Goal: Transaction & Acquisition: Purchase product/service

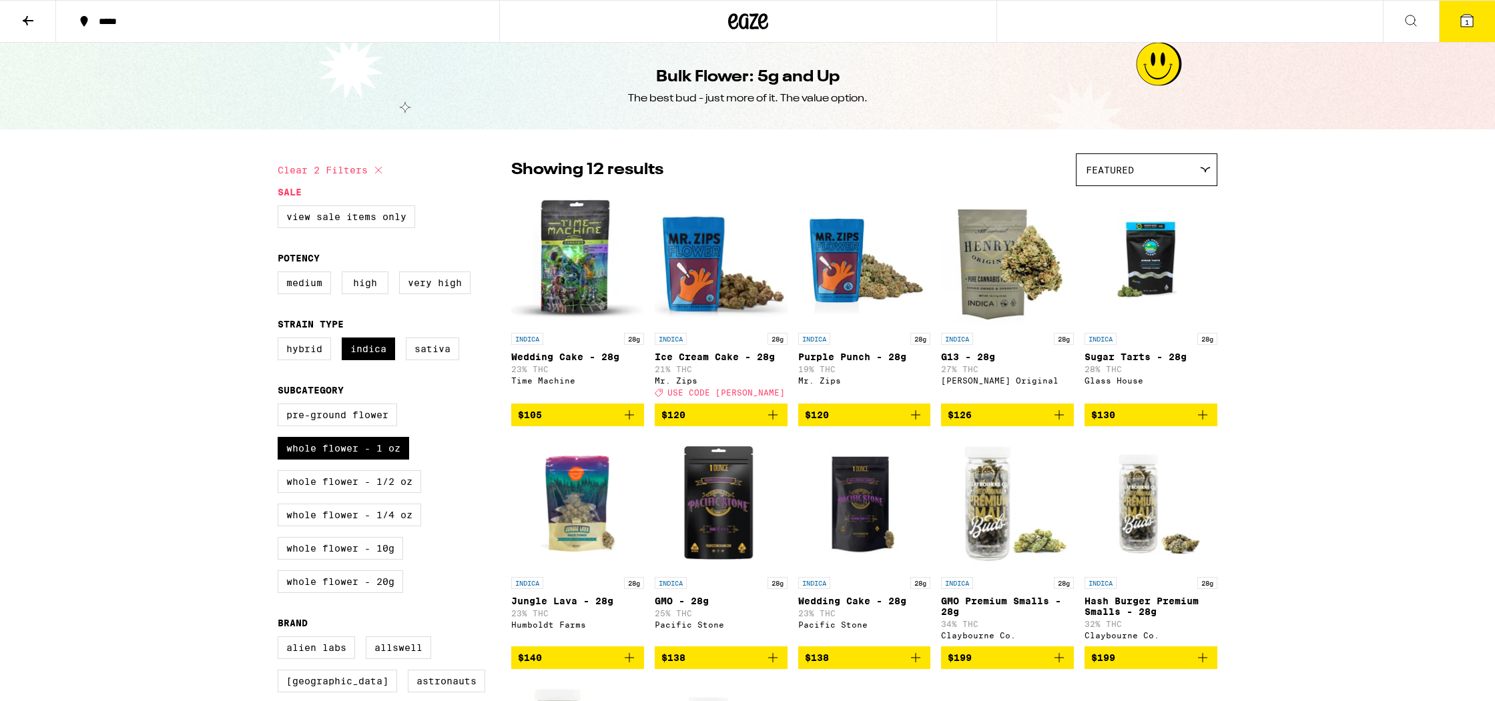
click at [1458, 25] on button "1" at bounding box center [1467, 21] width 56 height 41
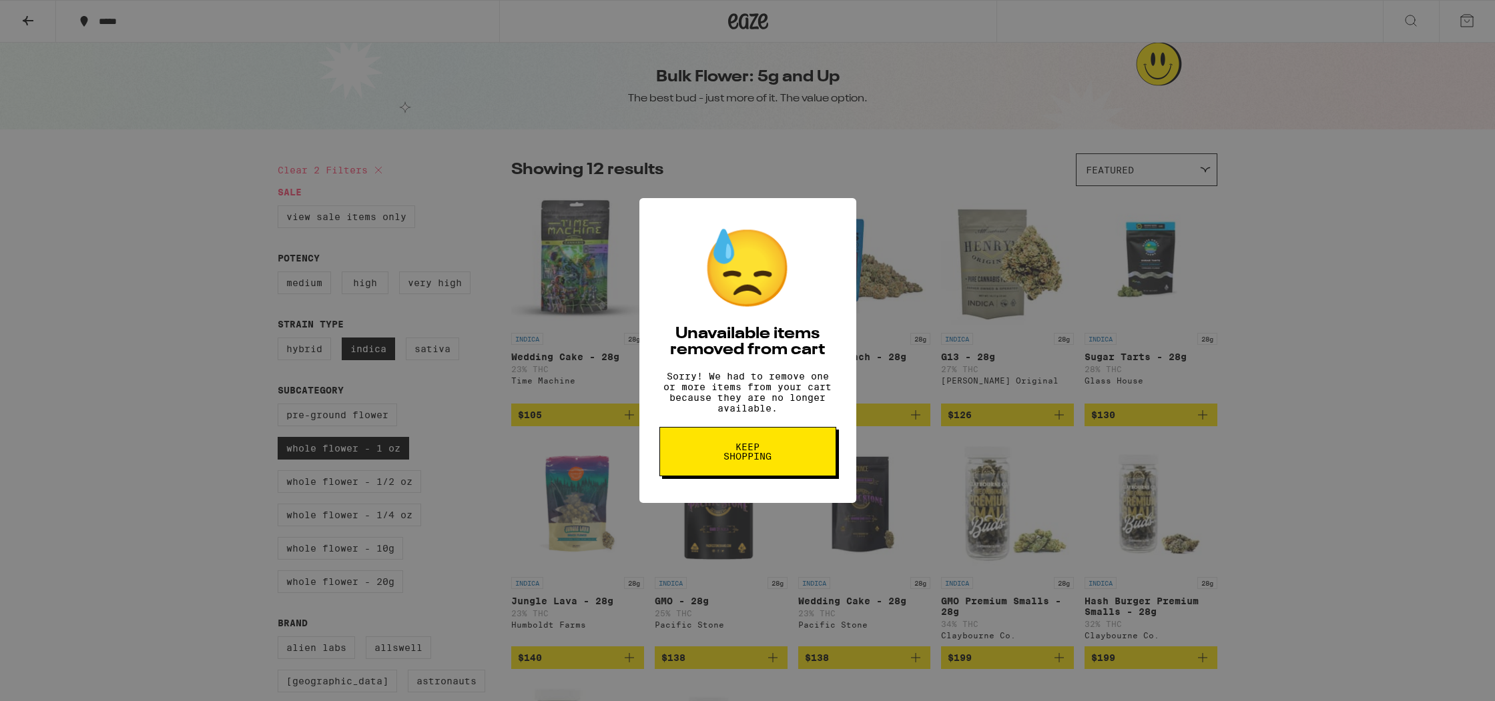
click at [808, 471] on button "Keep Shopping" at bounding box center [747, 451] width 177 height 49
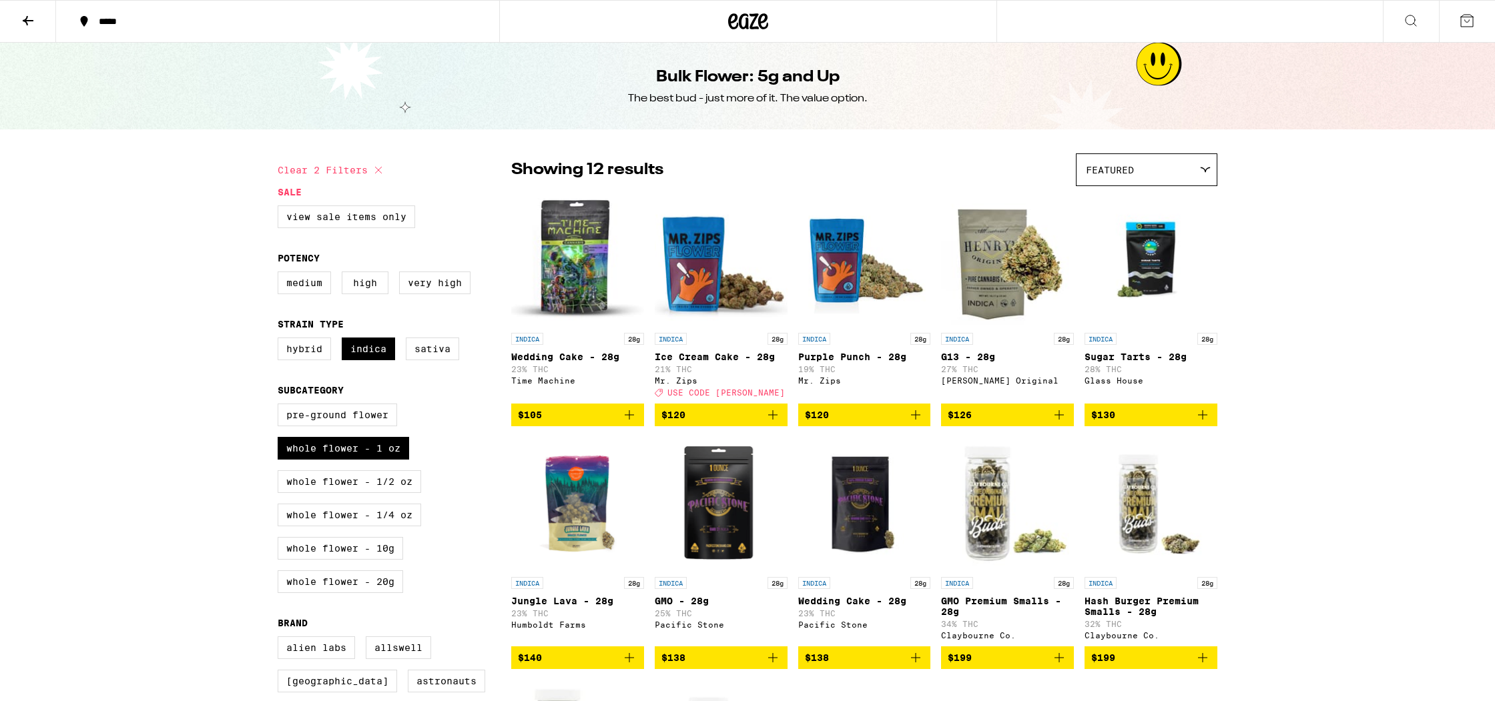
click at [1472, 19] on icon at bounding box center [1467, 21] width 16 height 16
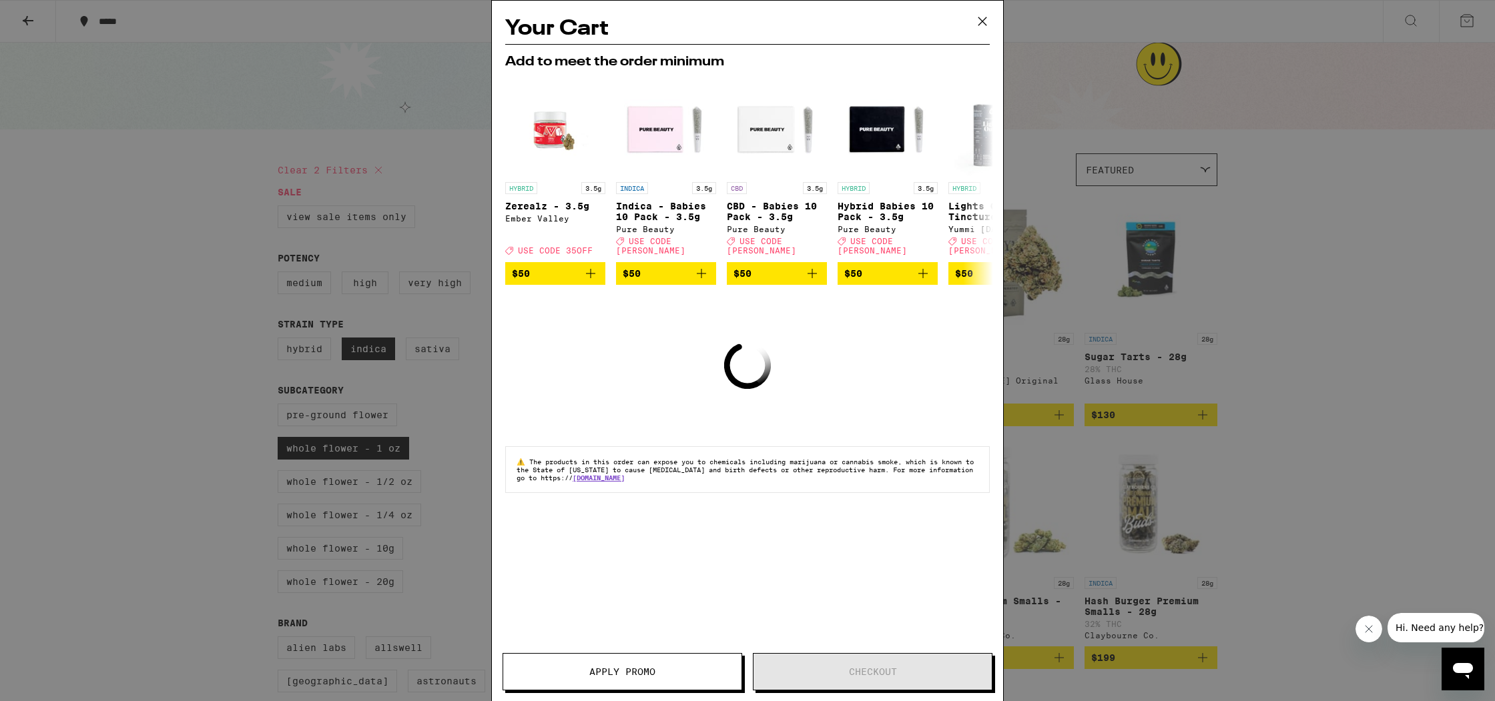
click at [980, 20] on icon at bounding box center [982, 21] width 20 height 20
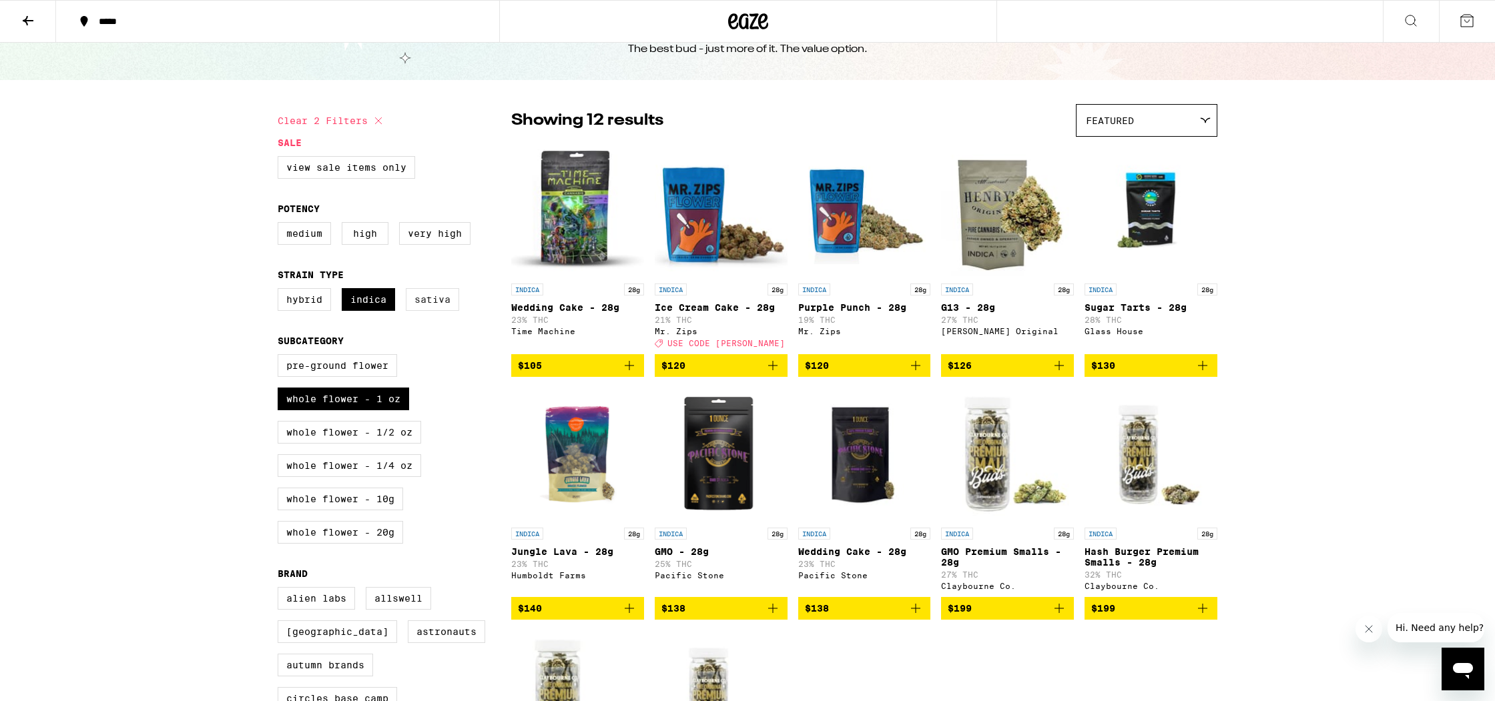
scroll to position [59, 0]
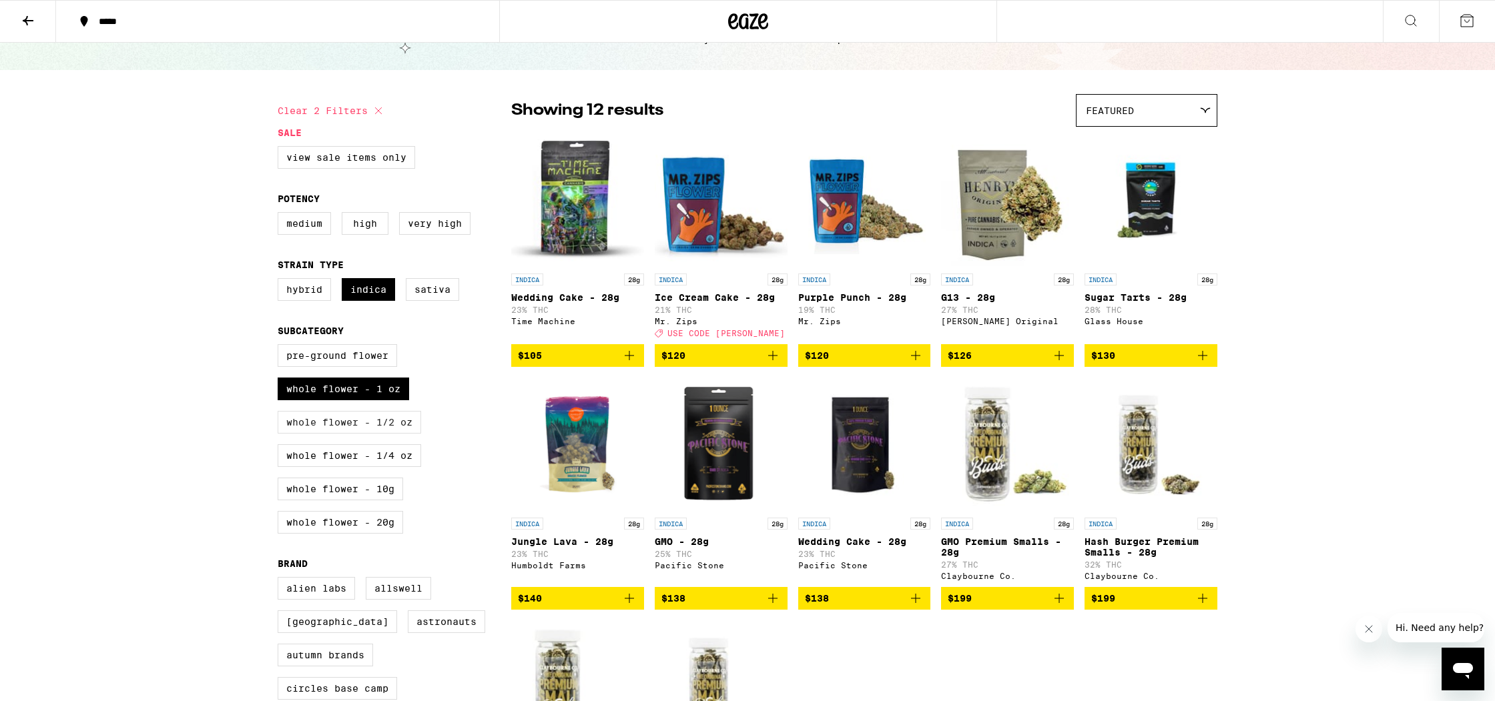
click at [400, 434] on label "Whole Flower - 1/2 oz" at bounding box center [349, 422] width 143 height 23
click at [281, 347] on input "Whole Flower - 1/2 oz" at bounding box center [280, 346] width 1 height 1
checkbox input "true"
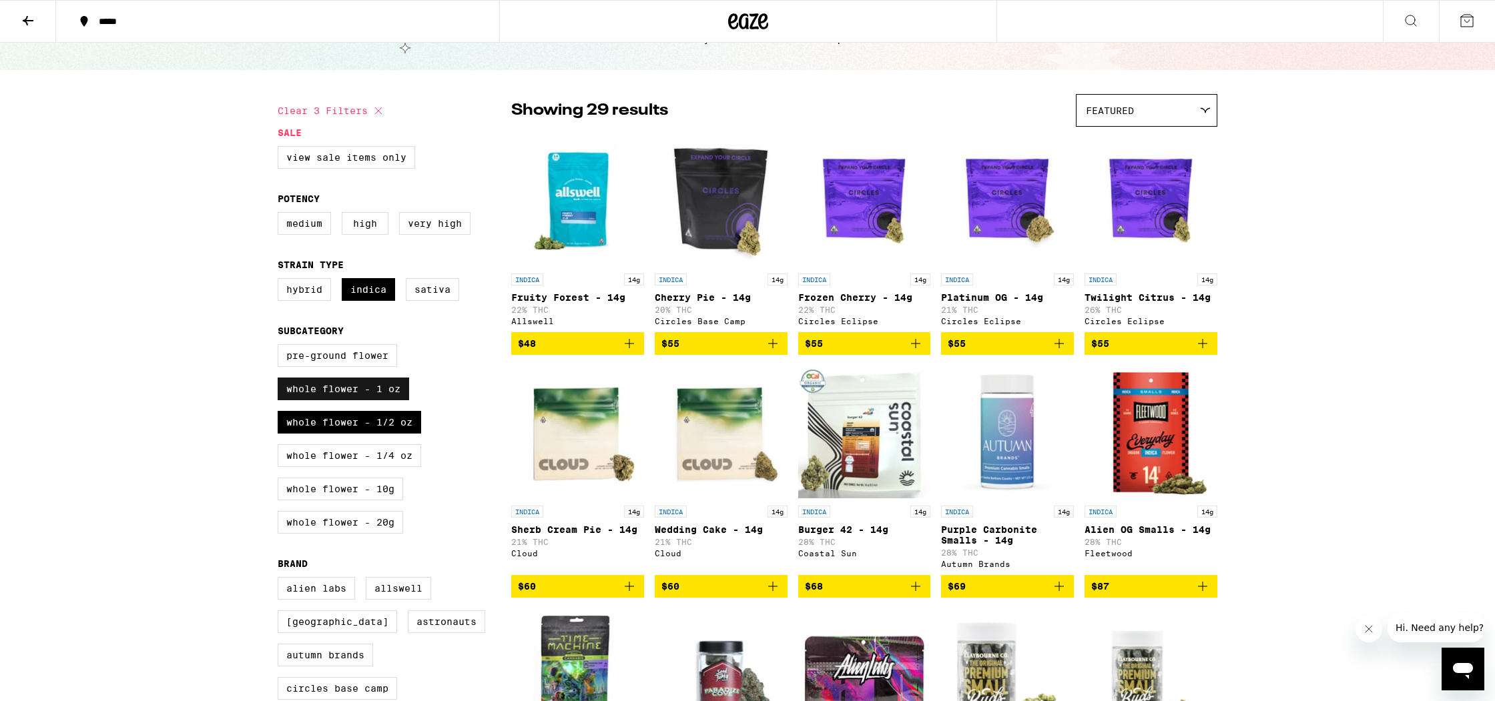
click at [392, 400] on label "Whole Flower - 1 oz" at bounding box center [343, 389] width 131 height 23
click at [281, 347] on input "Whole Flower - 1 oz" at bounding box center [280, 346] width 1 height 1
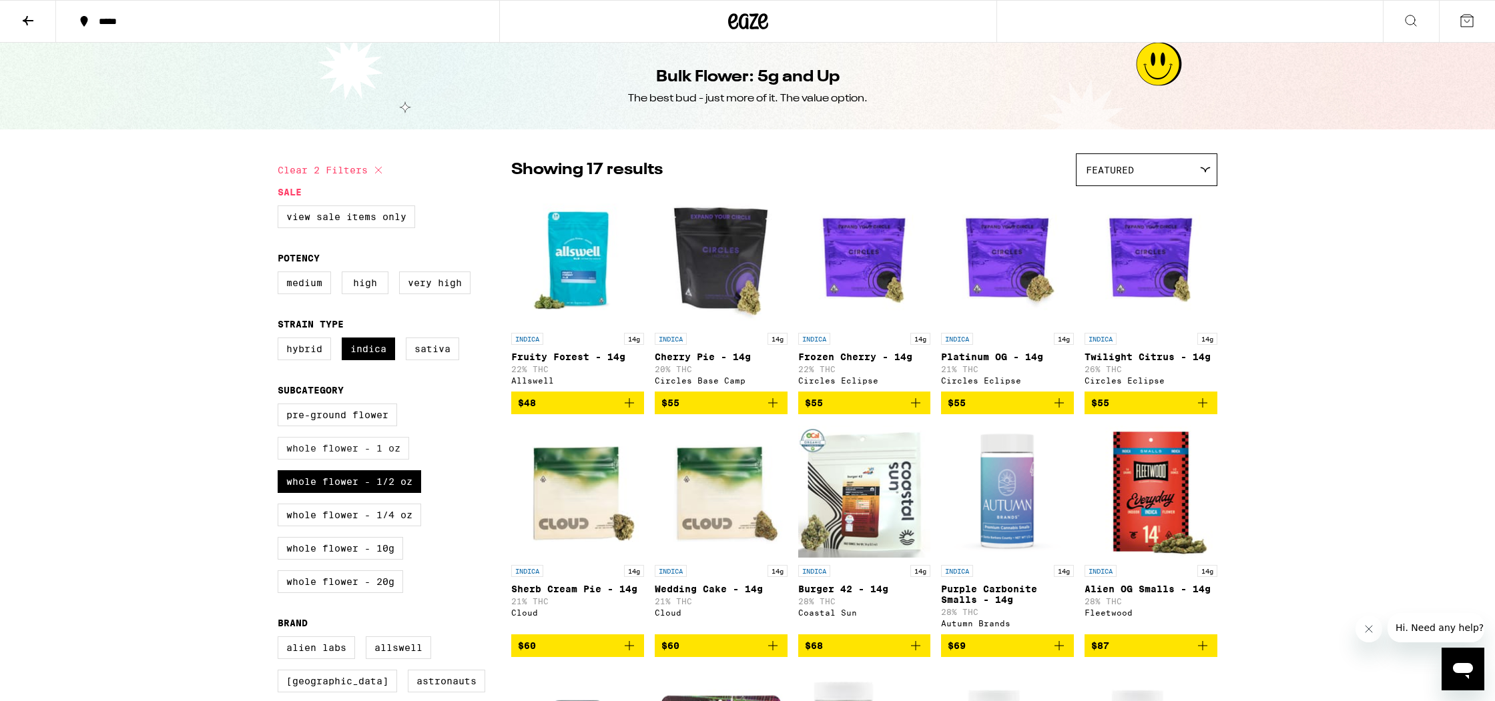
click at [347, 460] on label "Whole Flower - 1 oz" at bounding box center [343, 448] width 131 height 23
click at [281, 406] on input "Whole Flower - 1 oz" at bounding box center [280, 406] width 1 height 1
checkbox input "true"
